Goal: Task Accomplishment & Management: Use online tool/utility

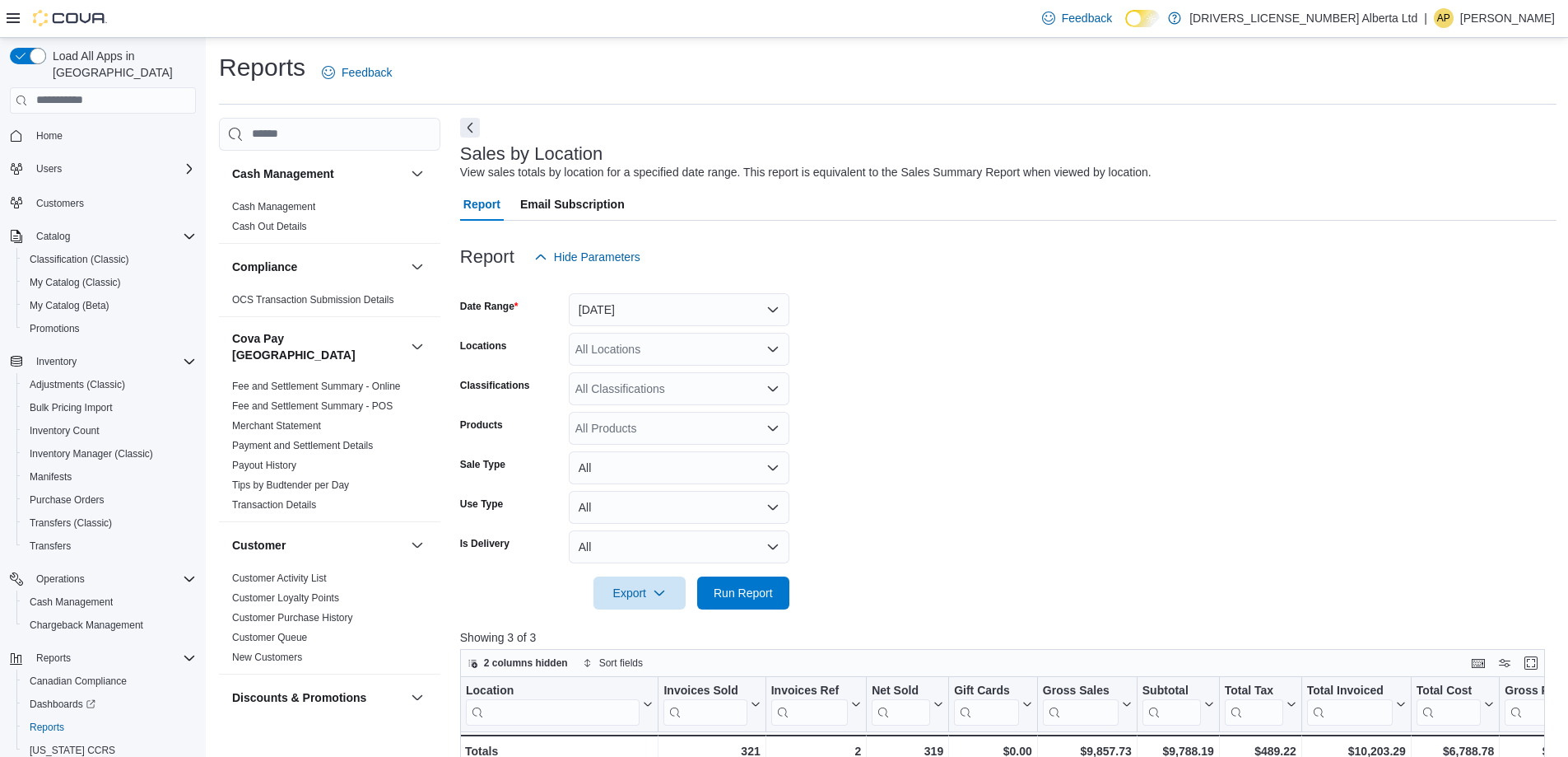
scroll to position [330, 0]
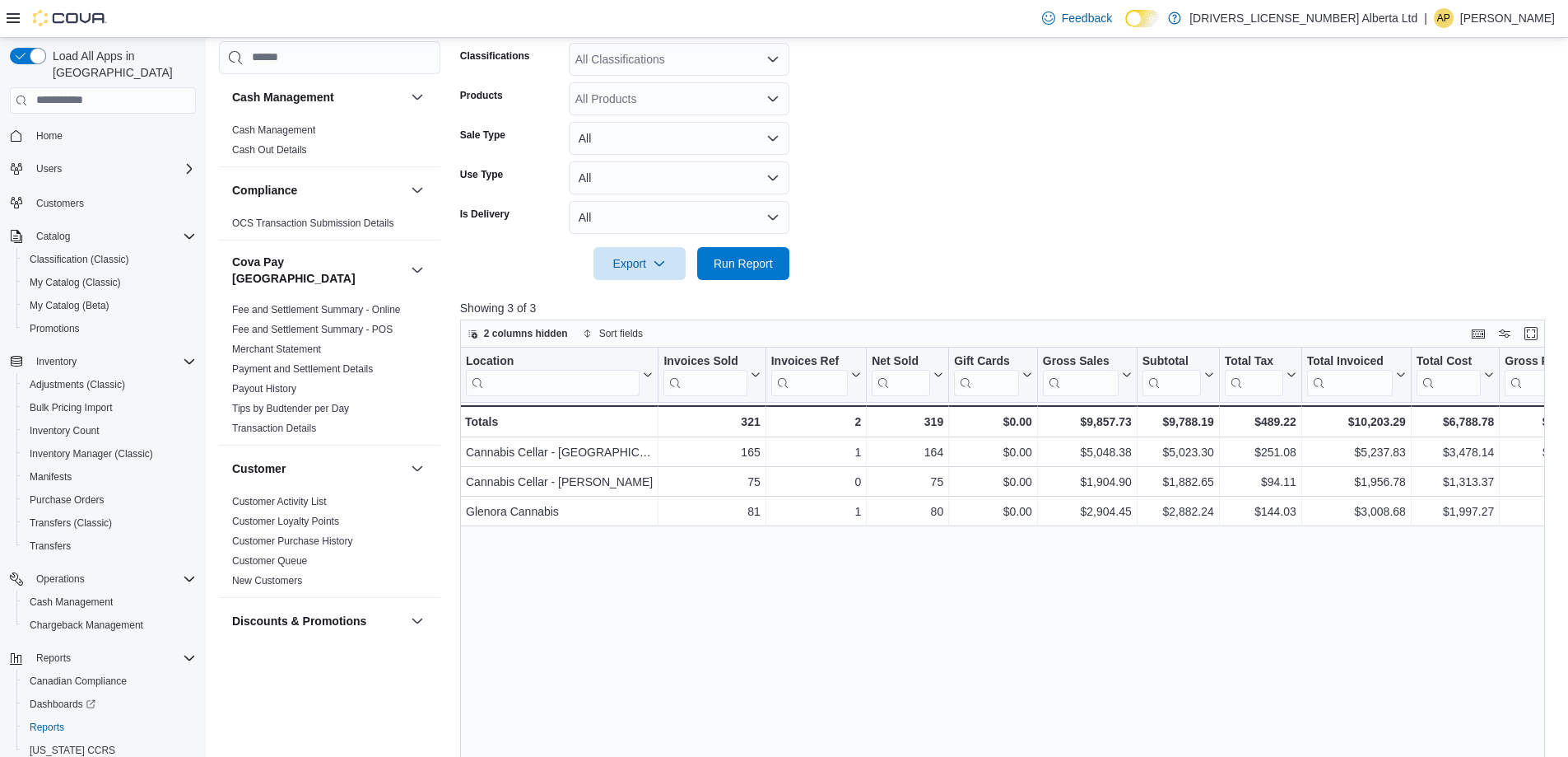
click at [979, 167] on form "Date Range [DATE] Locations All Locations Classifications All Classifications P…" at bounding box center [1009, 112] width 1097 height 336
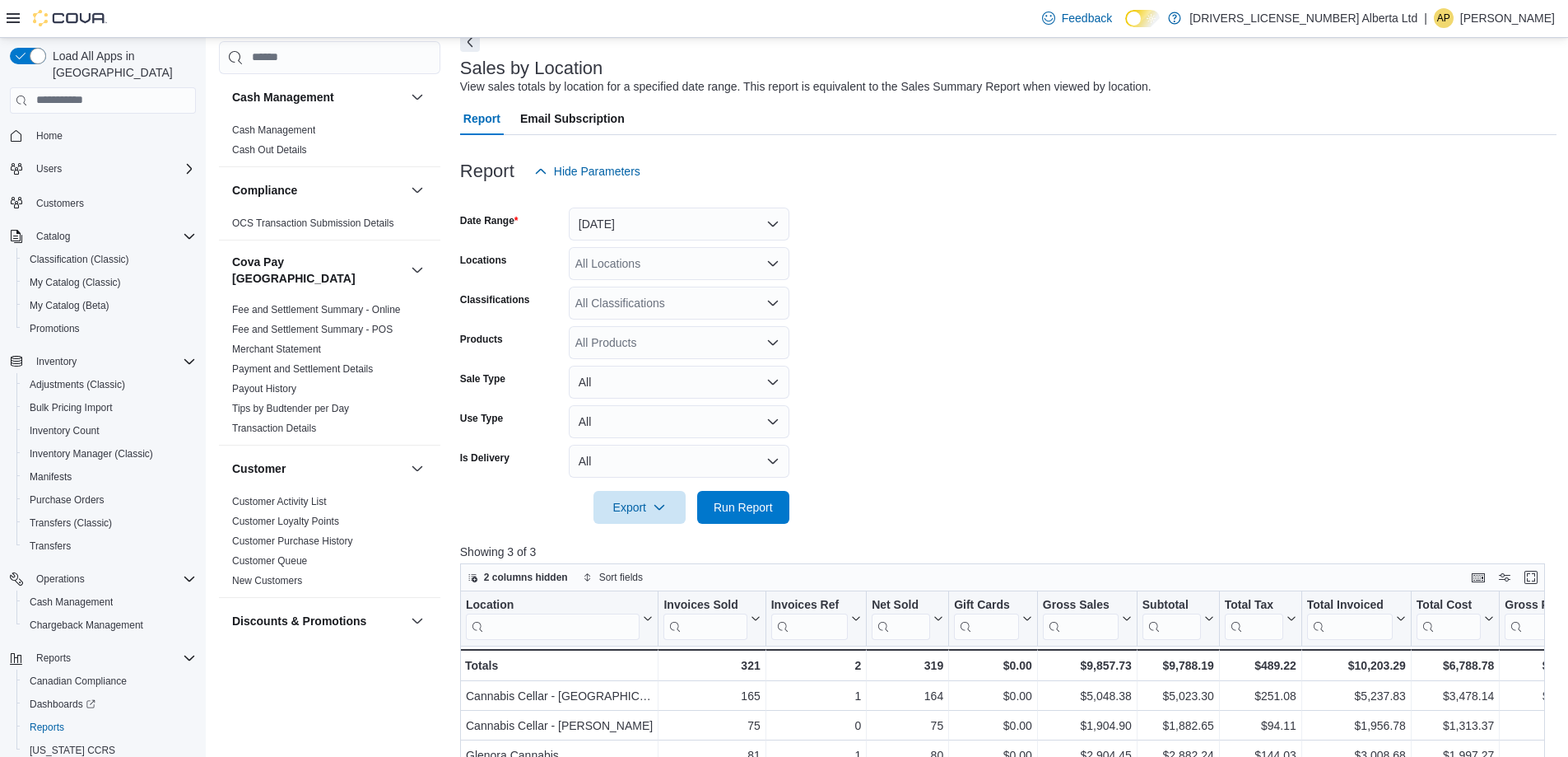
scroll to position [0, 0]
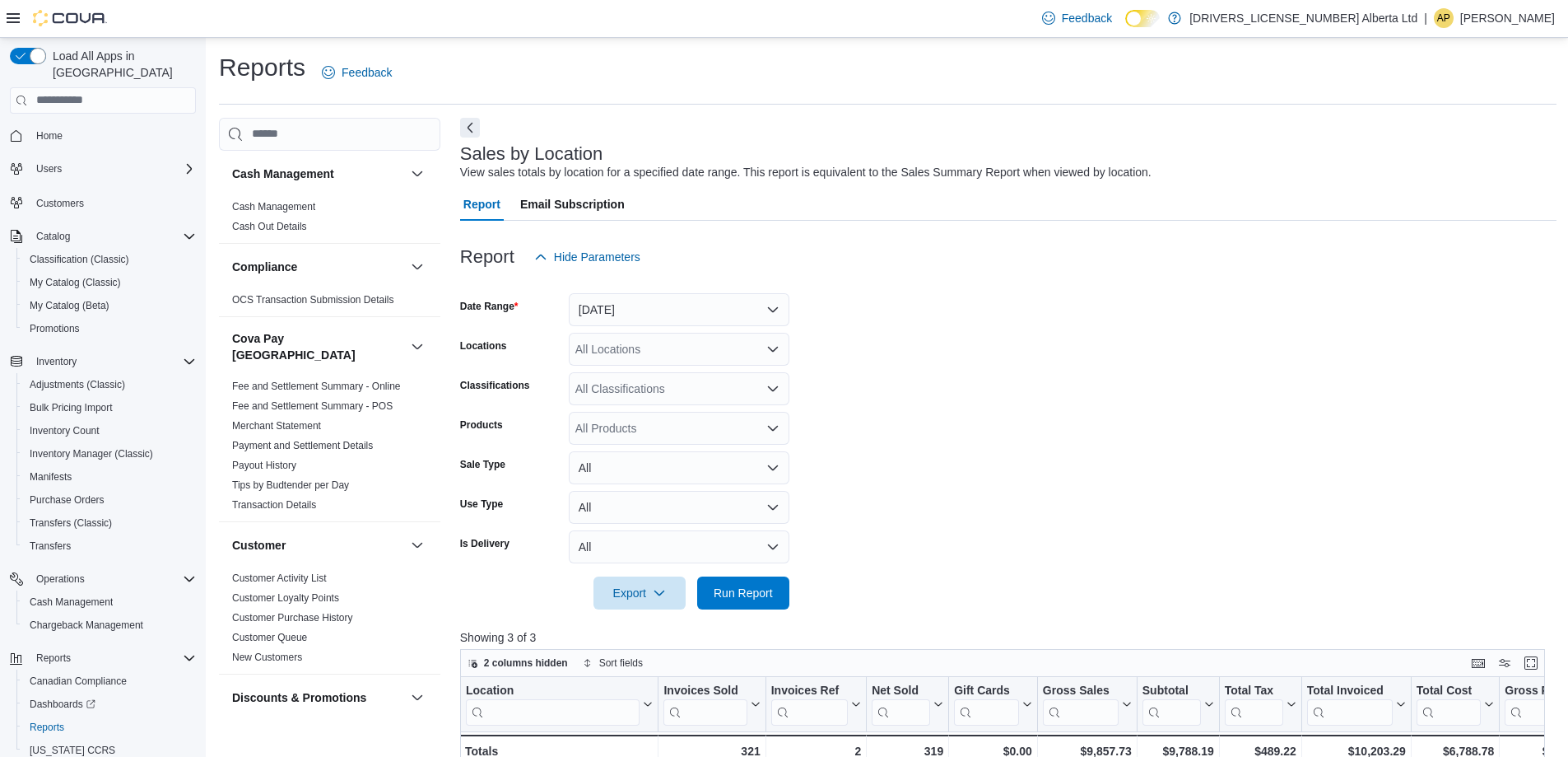
click at [661, 329] on form "Date Range [DATE] Locations All Locations Classifications All Classifications P…" at bounding box center [1009, 441] width 1097 height 336
click at [656, 318] on button "[DATE]" at bounding box center [679, 310] width 221 height 33
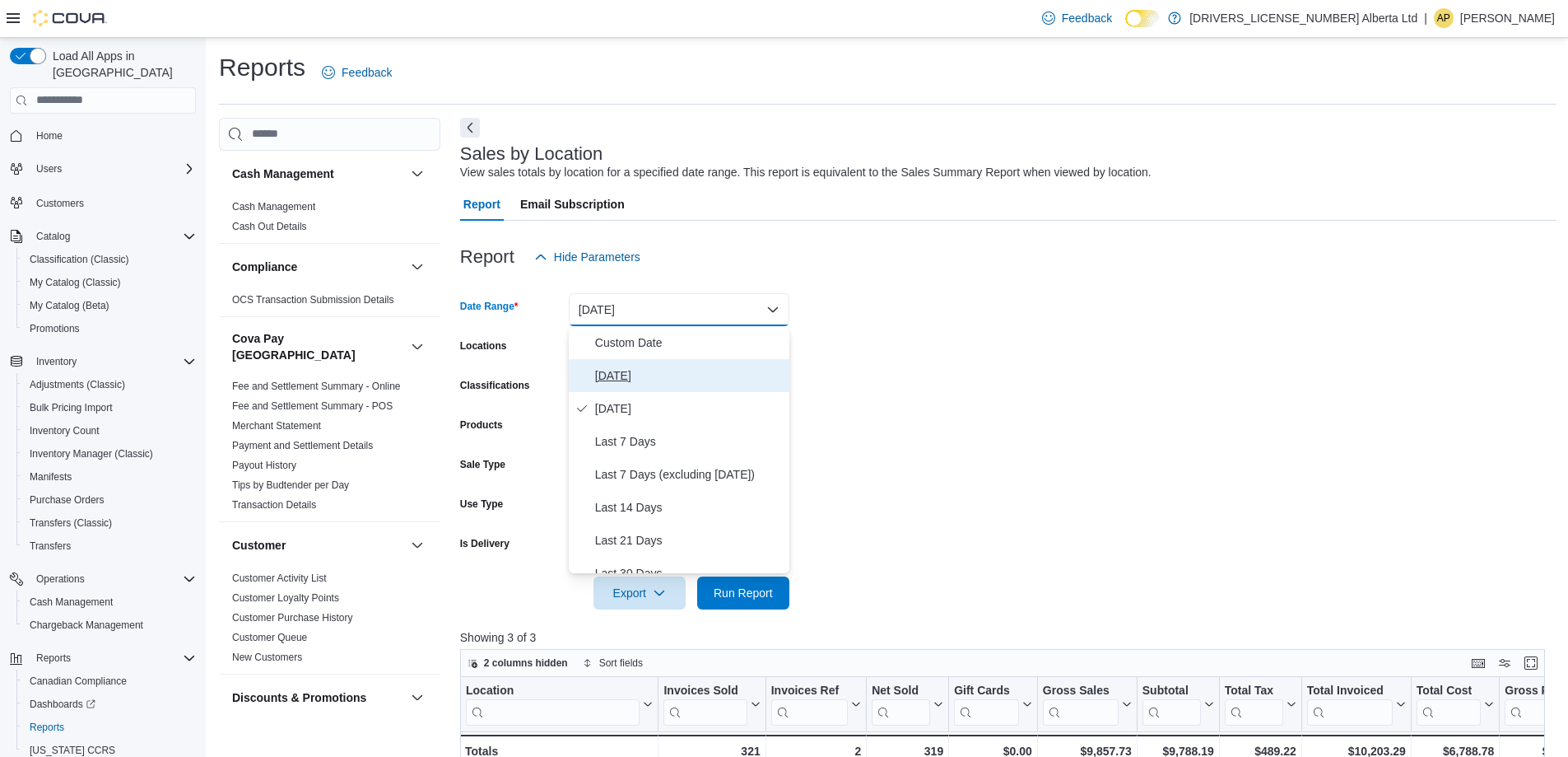
click at [624, 380] on span "[DATE]" at bounding box center [688, 375] width 188 height 20
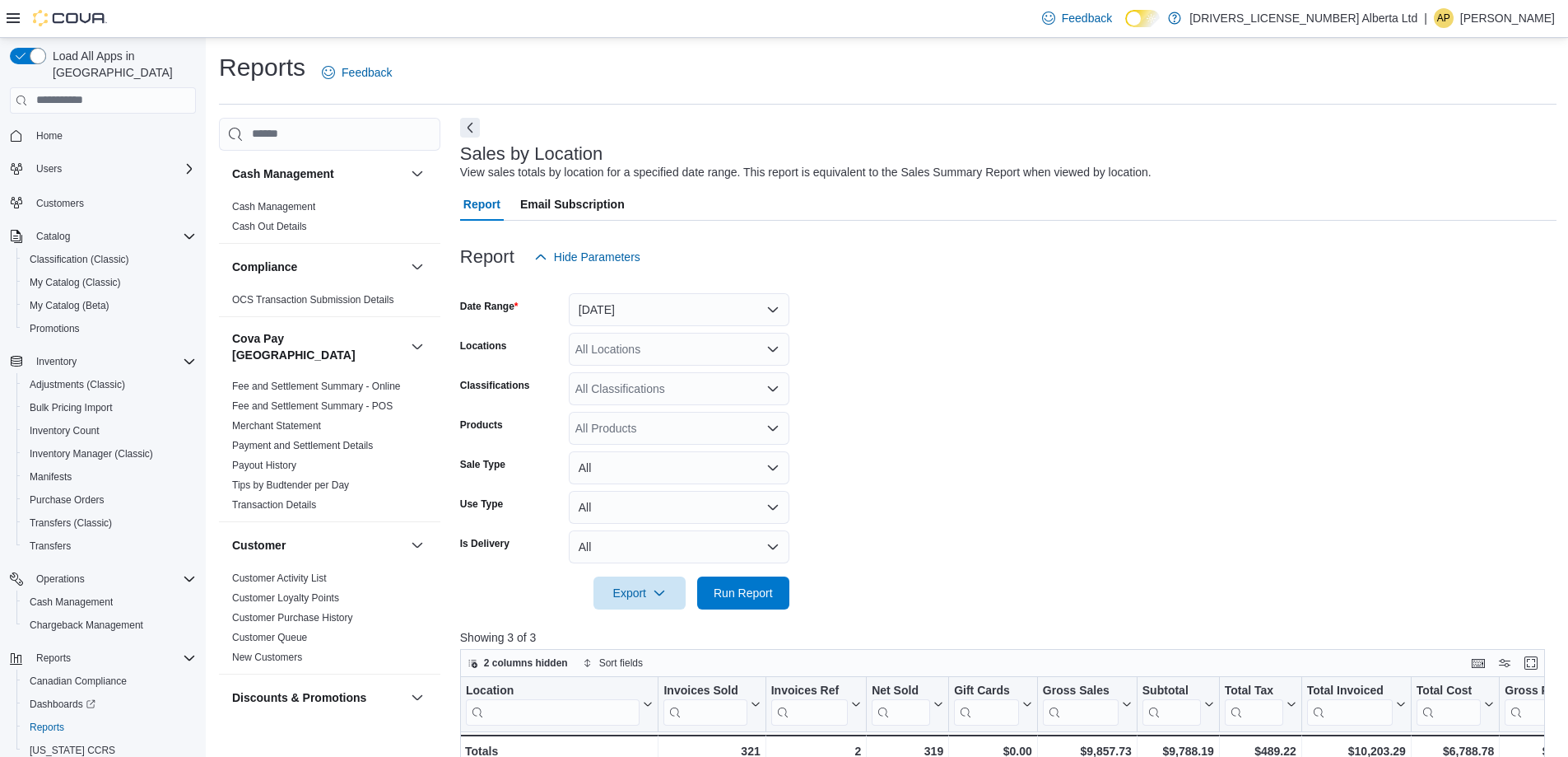
click at [911, 546] on form "Date Range [DATE] Locations All Locations Classifications All Classifications P…" at bounding box center [1009, 441] width 1097 height 336
click at [731, 586] on span "Run Report" at bounding box center [743, 592] width 59 height 16
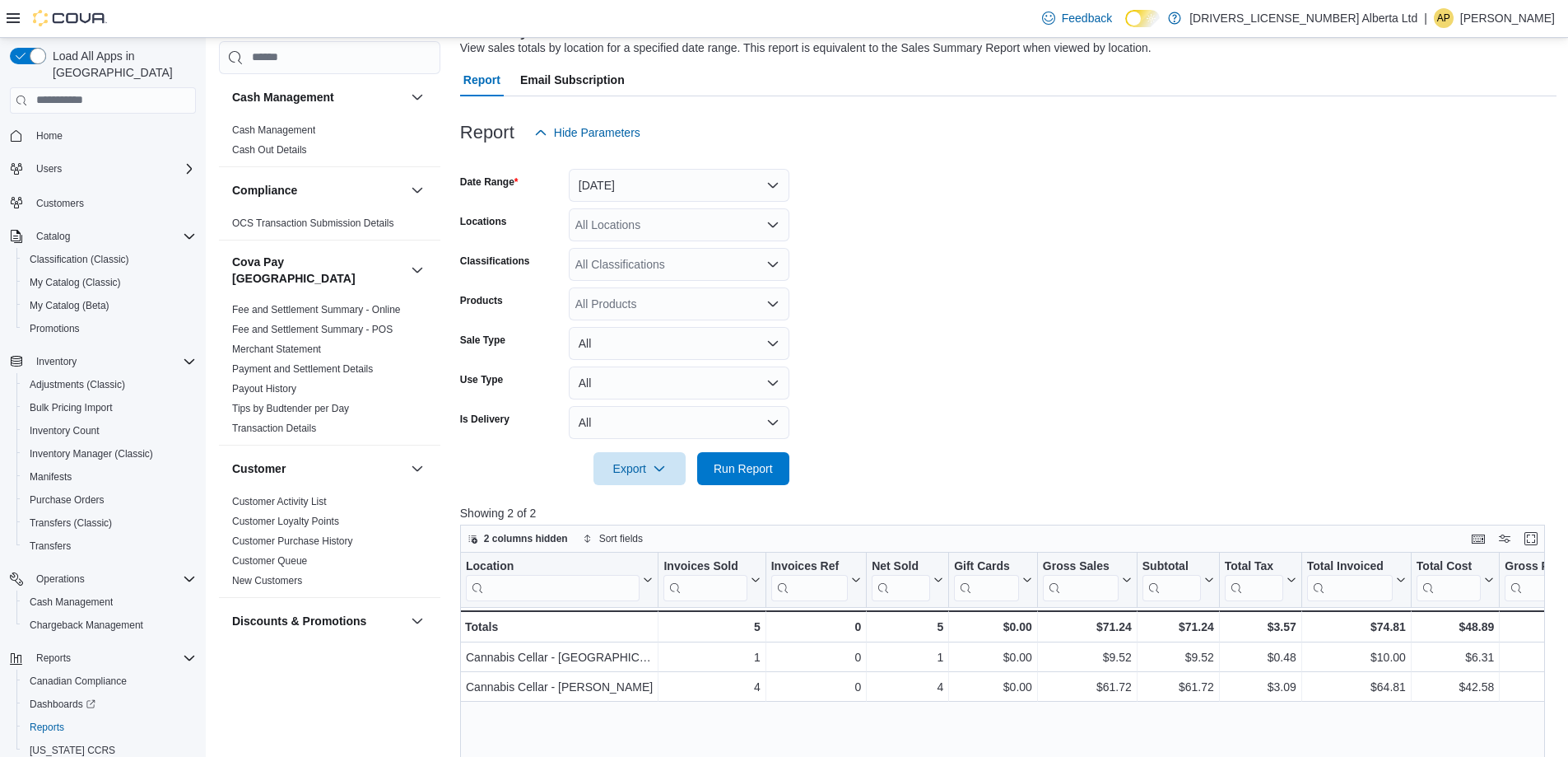
scroll to position [164, 0]
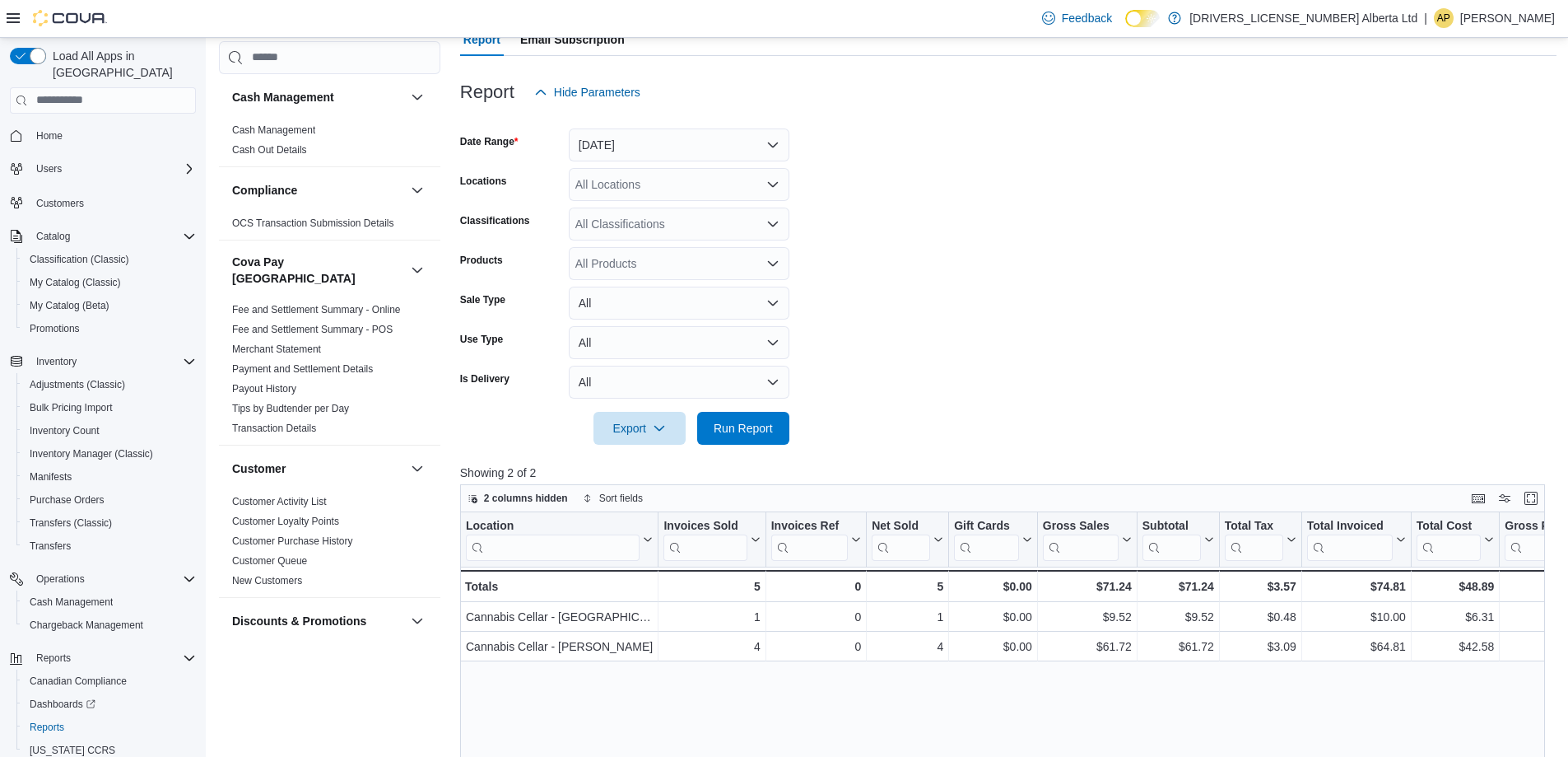
click at [913, 255] on form "Date Range [DATE] Locations All Locations Classifications All Classifications P…" at bounding box center [1009, 277] width 1097 height 336
